Goal: Navigation & Orientation: Find specific page/section

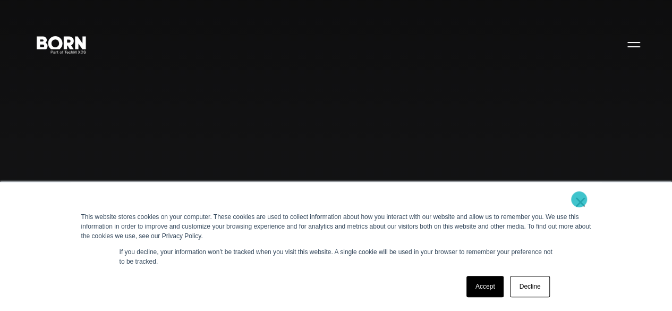
click at [579, 199] on link "×" at bounding box center [580, 202] width 13 height 10
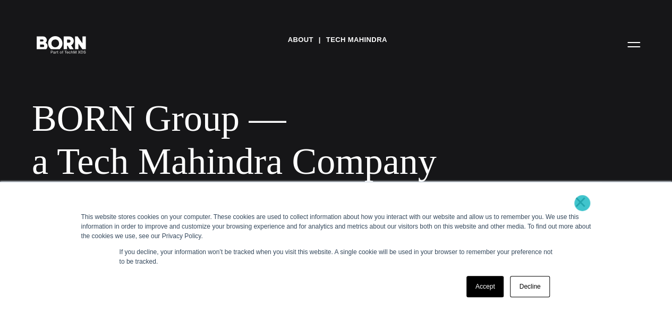
click at [582, 203] on link "×" at bounding box center [580, 202] width 13 height 10
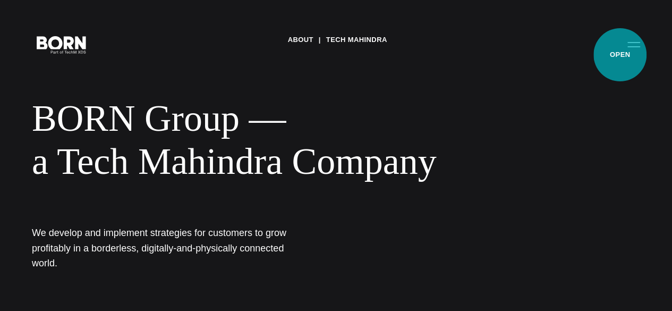
click at [621, 55] on button "Primary Menu" at bounding box center [633, 44] width 25 height 22
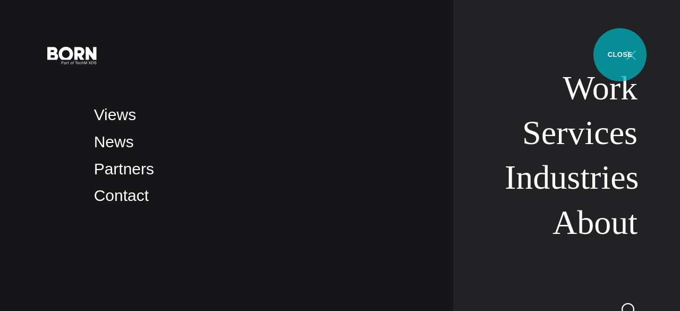
click at [620, 55] on button "Primary Menu" at bounding box center [630, 55] width 25 height 22
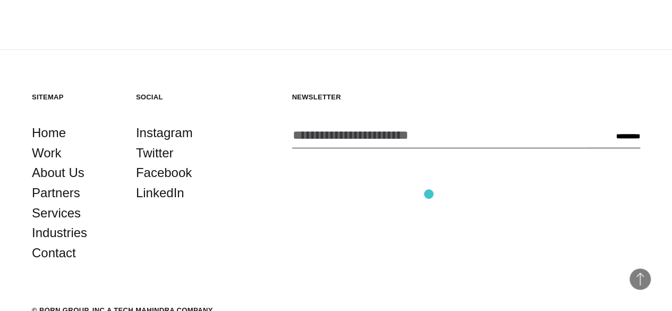
scroll to position [1836, 0]
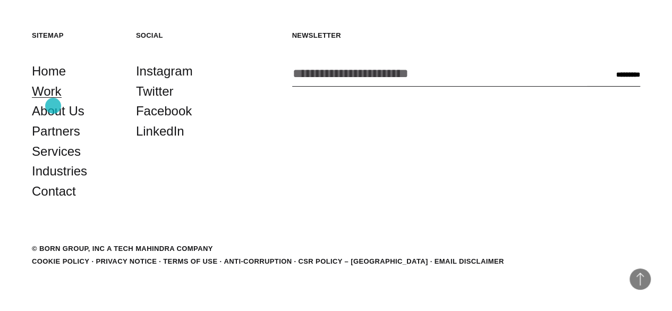
click at [53, 101] on link "Work" at bounding box center [47, 91] width 30 height 20
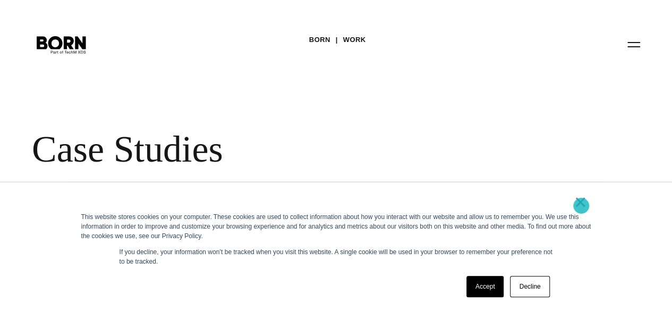
click at [581, 206] on link "×" at bounding box center [580, 202] width 13 height 10
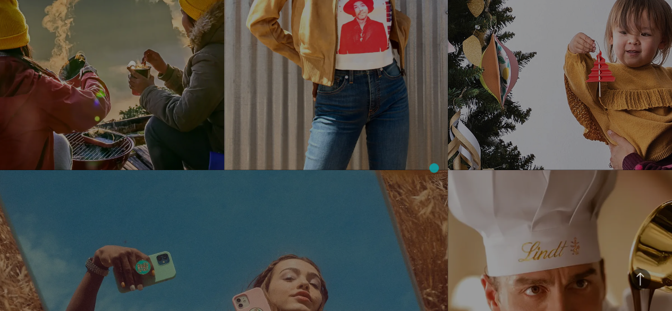
scroll to position [1130, 0]
